Goal: Understand process/instructions: Learn how to perform a task or action

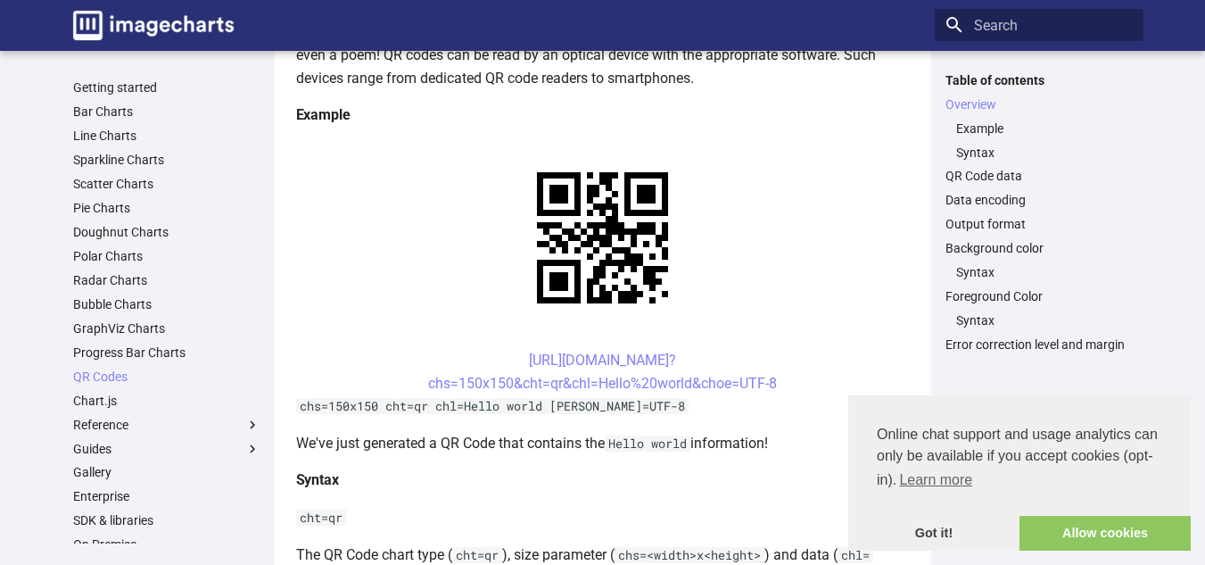
scroll to position [321, 0]
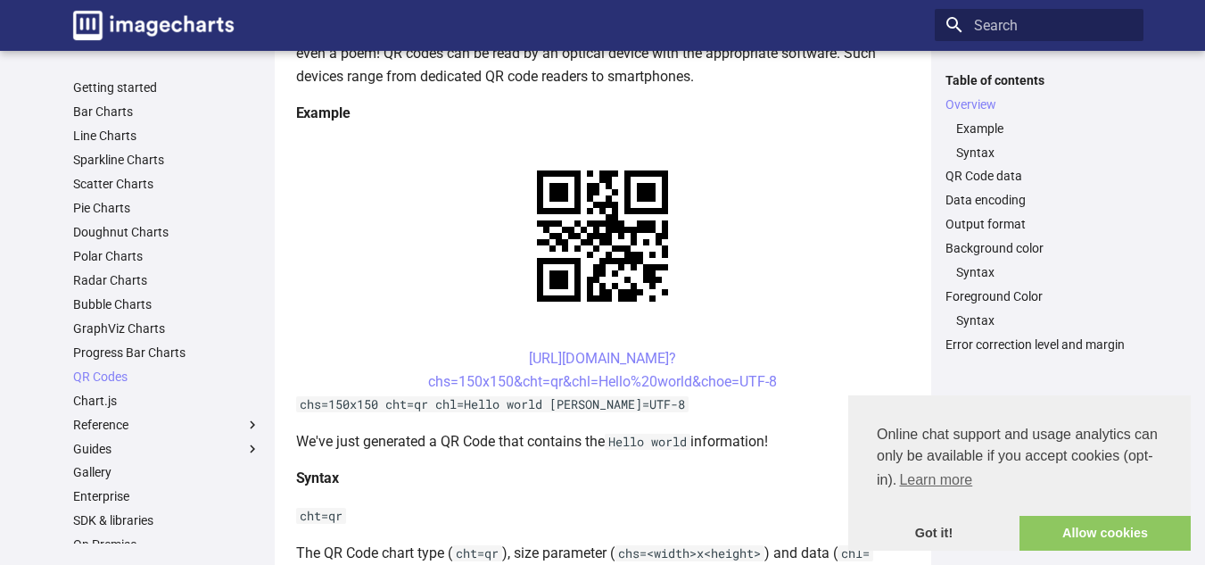
drag, startPoint x: 497, startPoint y: 359, endPoint x: 779, endPoint y: 382, distance: 282.8
click at [779, 382] on center "[URL][DOMAIN_NAME]? chs=150x150&cht=qr&chl=Hello%20world&choe=UTF-8" at bounding box center [603, 369] width 614 height 45
copy link "[URL][DOMAIN_NAME]? chs=150x150&cht=qr&chl=Hello%20world&choe=UTF-8"
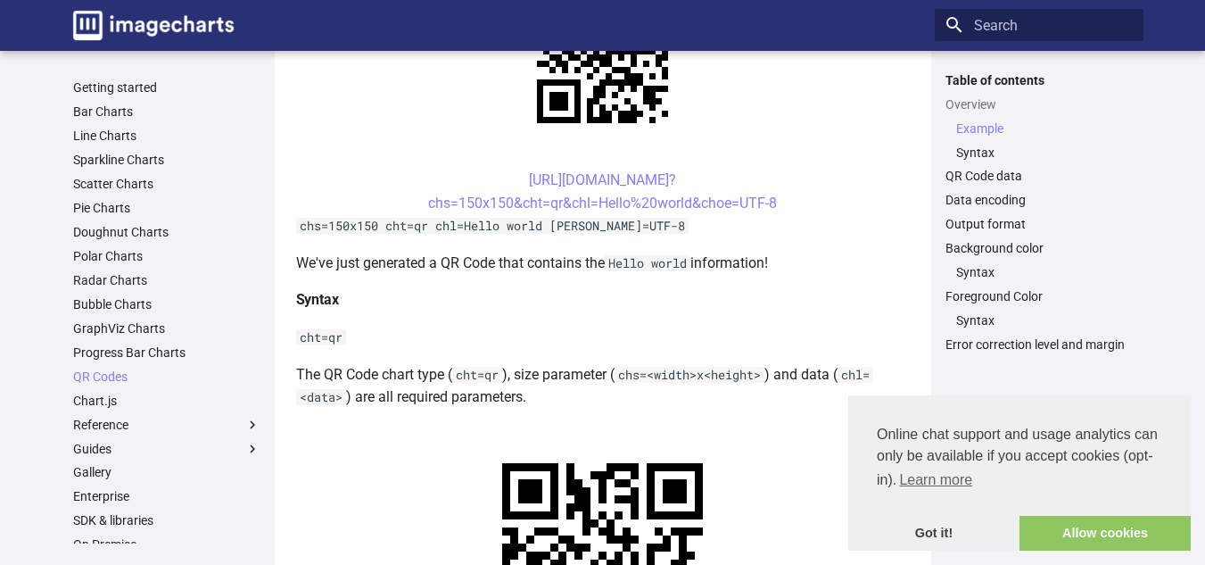
scroll to position [514, 0]
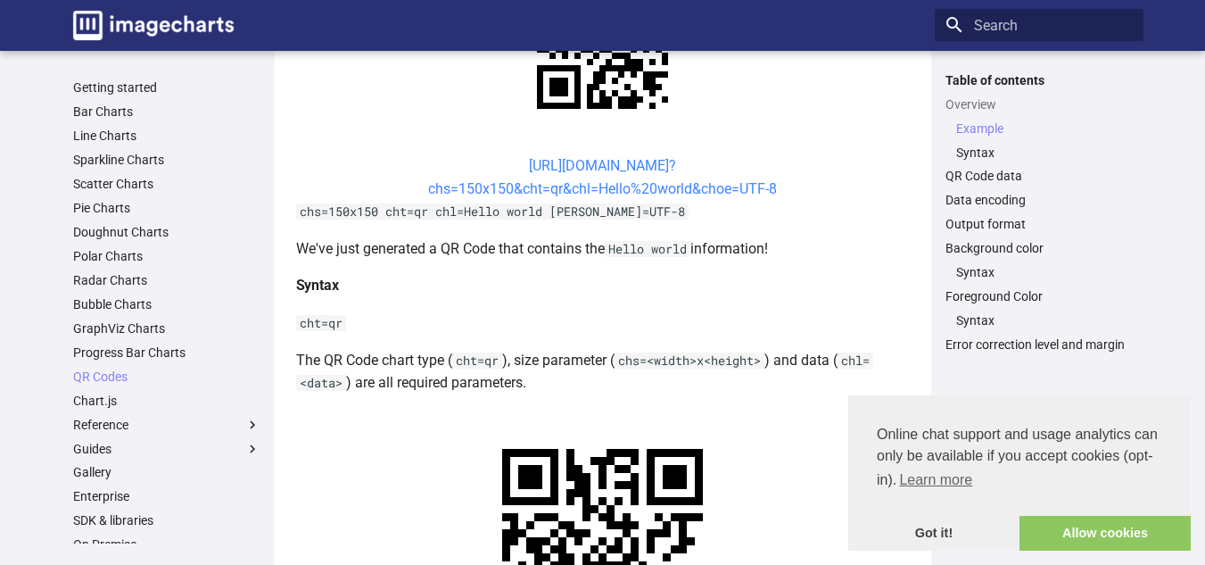
click at [583, 190] on link "[URL][DOMAIN_NAME]? chs=150x150&cht=qr&chl=Hello%20world&choe=UTF-8" at bounding box center [602, 177] width 349 height 40
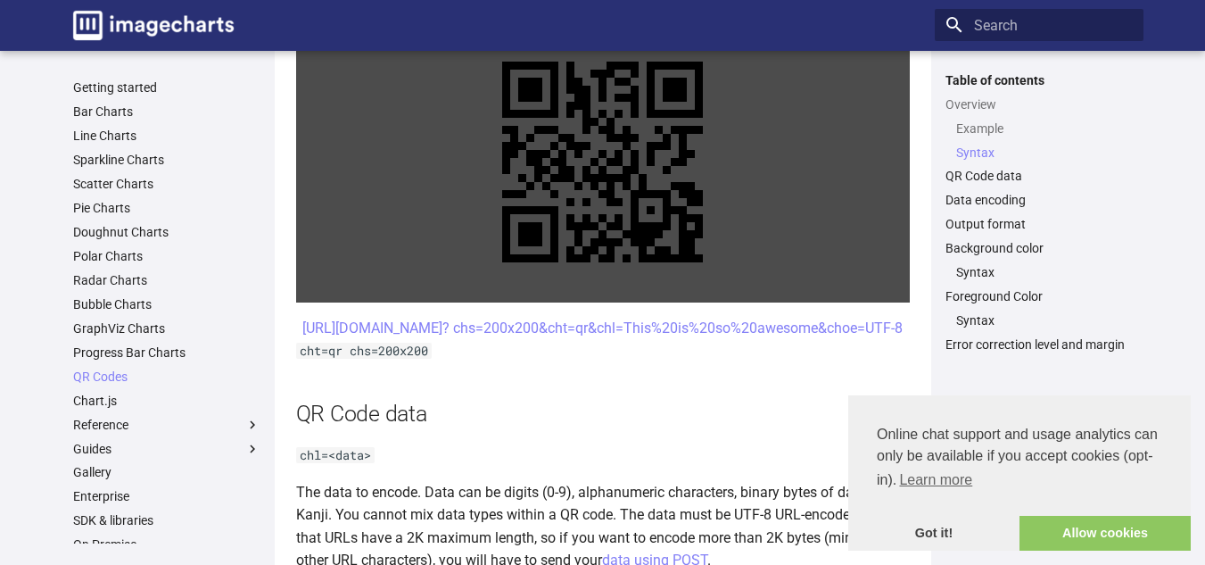
scroll to position [903, 0]
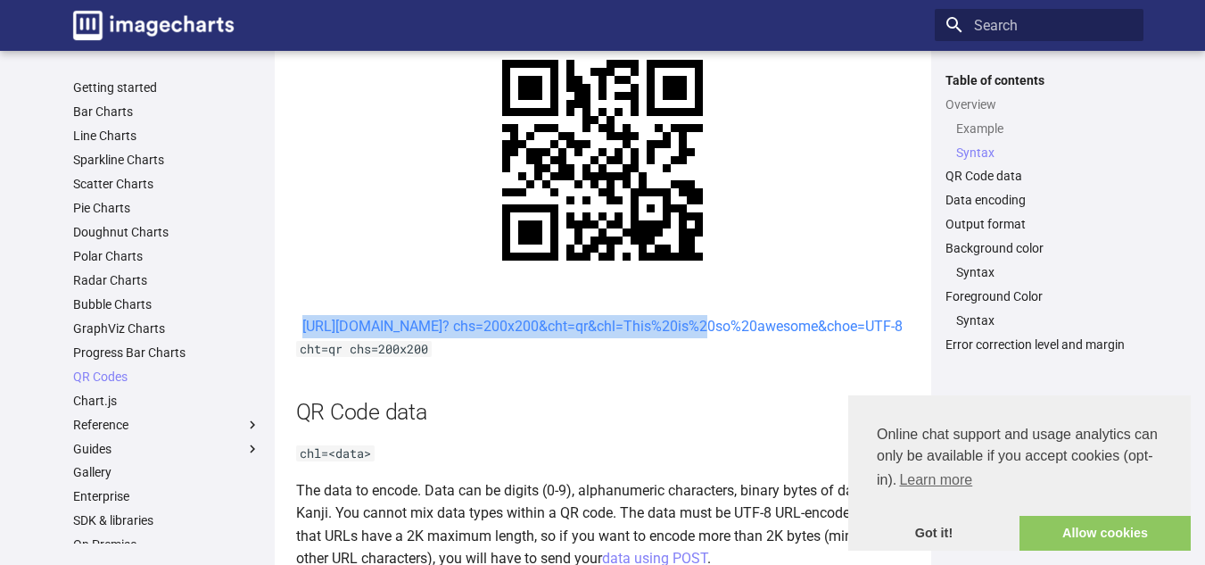
drag, startPoint x: 494, startPoint y: 324, endPoint x: 541, endPoint y: 346, distance: 51.5
click at [541, 338] on center "[URL][DOMAIN_NAME]? chs=200x200&cht=qr&chl=This%20is%20so%20awesome&choe=UTF-8" at bounding box center [603, 326] width 614 height 23
copy link "https://image-charts.com/chart? chs=200x200&cht=qr&chl"
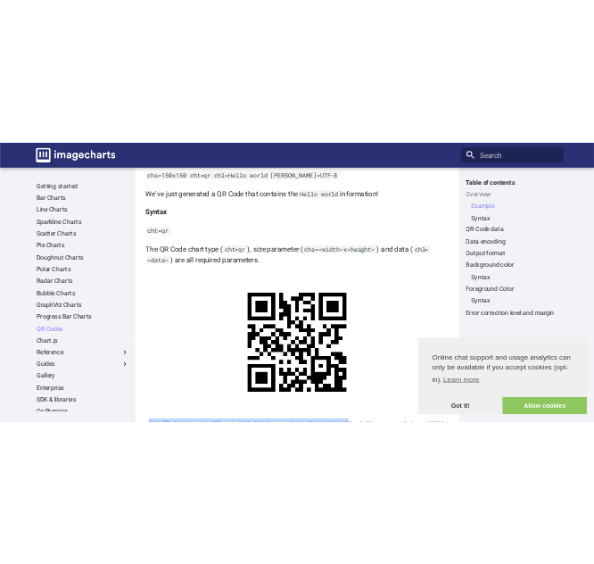
scroll to position [516, 0]
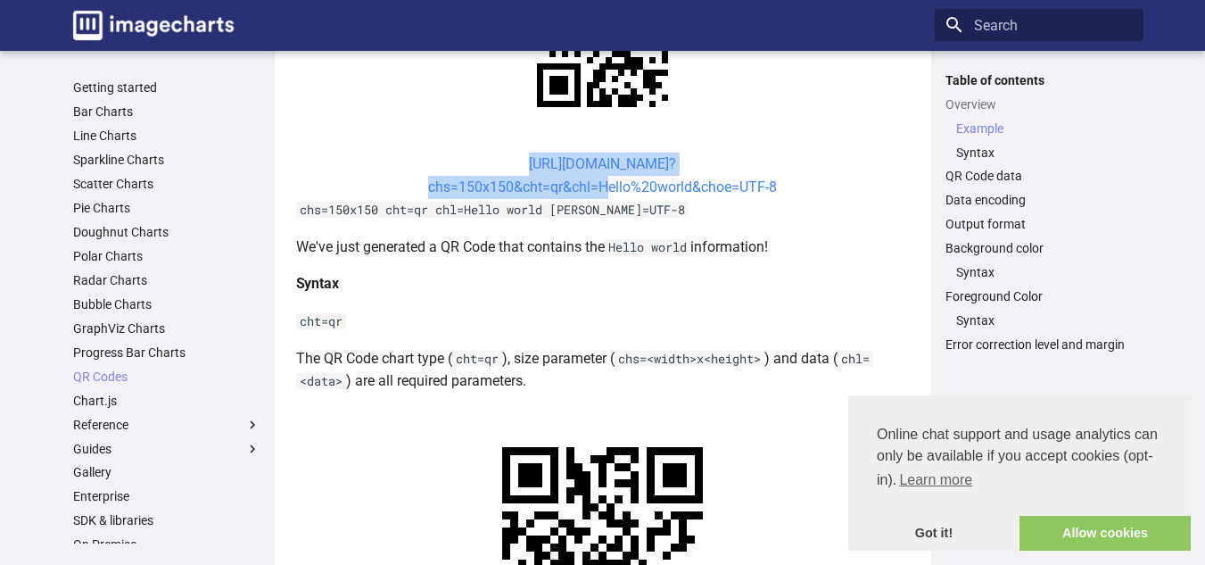
drag, startPoint x: 497, startPoint y: 164, endPoint x: 597, endPoint y: 187, distance: 102.6
click at [593, 187] on center "[URL][DOMAIN_NAME]? chs=150x150&cht=qr&chl=Hello%20world&choe=UTF-8" at bounding box center [603, 175] width 614 height 45
copy link "https://image-charts.com/chart? chs=150x150&cht=qr&chl="
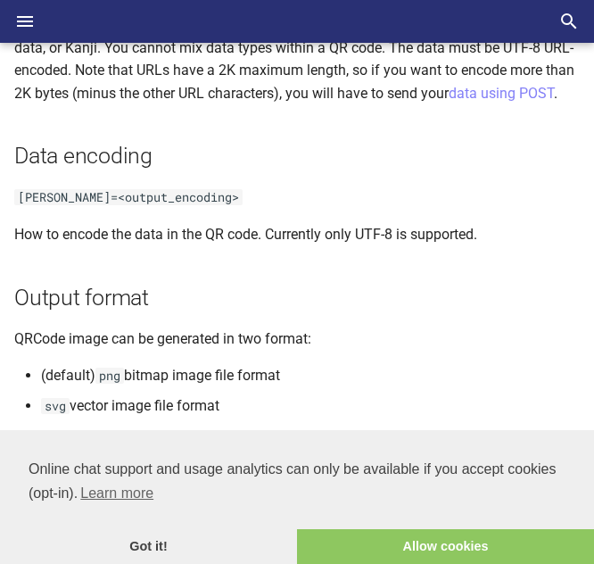
scroll to position [1407, 0]
